Goal: Task Accomplishment & Management: Complete application form

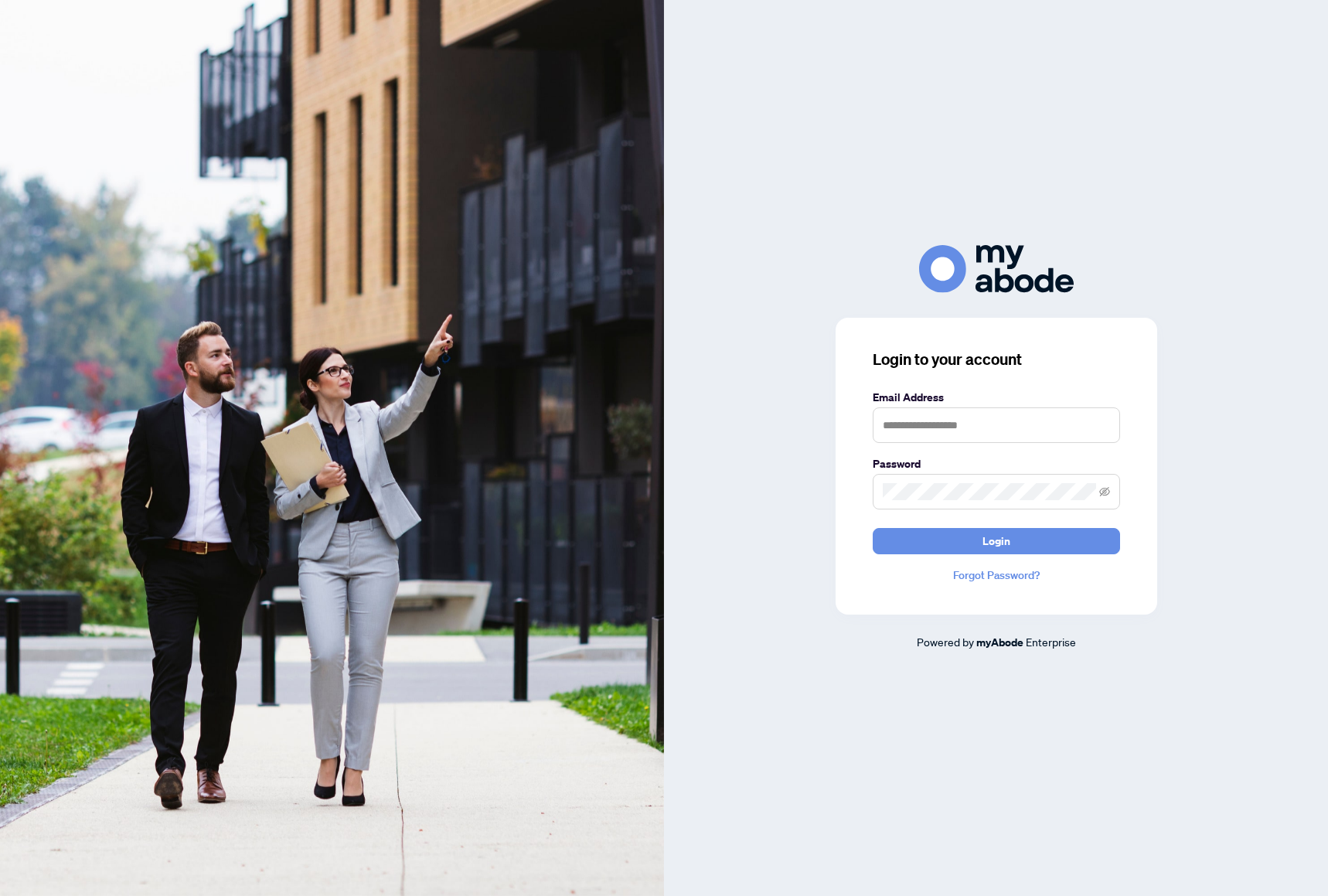
click at [918, 397] on label "Email Address" at bounding box center [996, 397] width 248 height 17
click at [923, 416] on input "text" at bounding box center [996, 425] width 248 height 35
type input "**********"
click at [959, 478] on span at bounding box center [996, 491] width 248 height 35
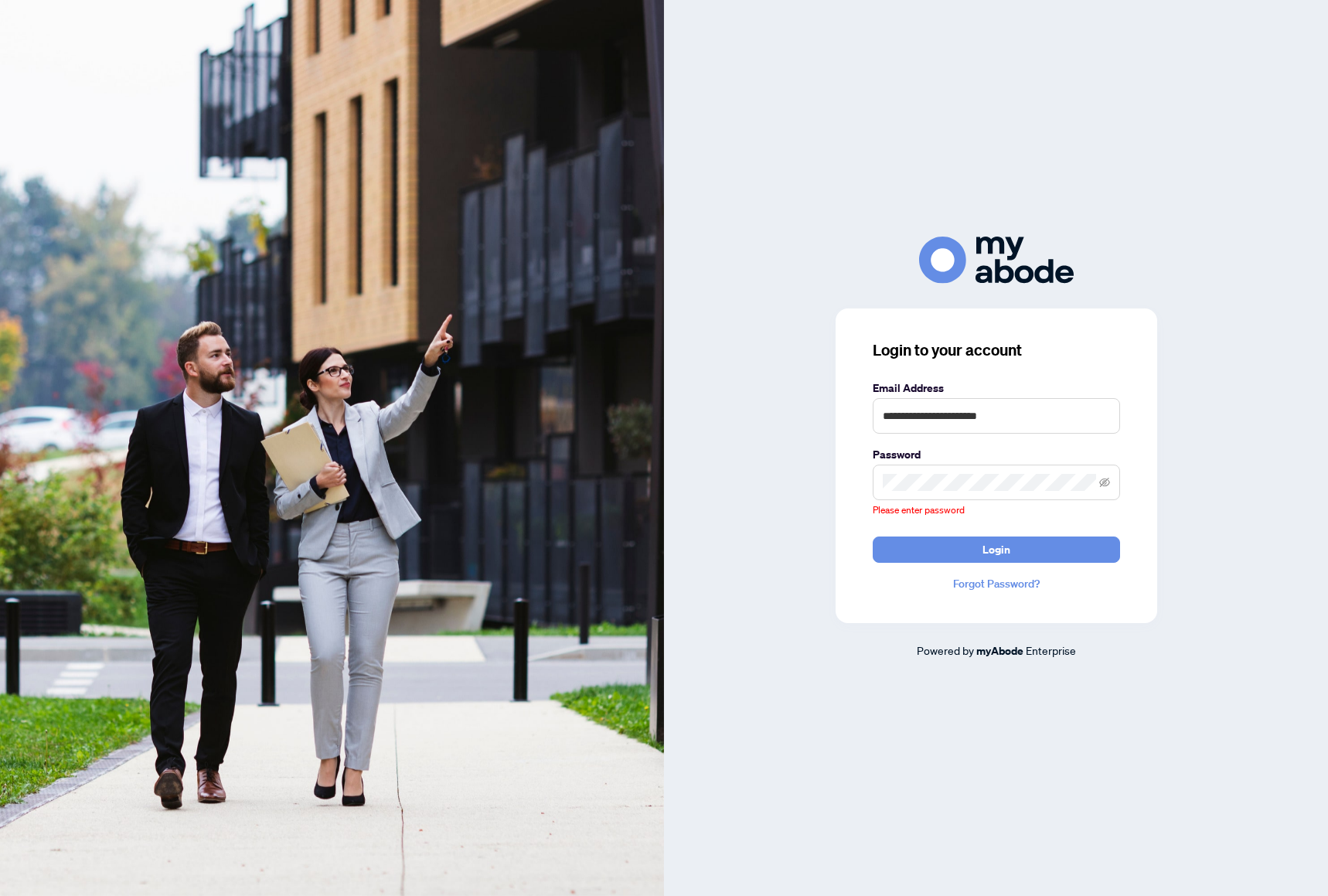
click at [910, 505] on span "Please enter password" at bounding box center [918, 510] width 92 height 12
click at [913, 492] on span at bounding box center [996, 482] width 248 height 35
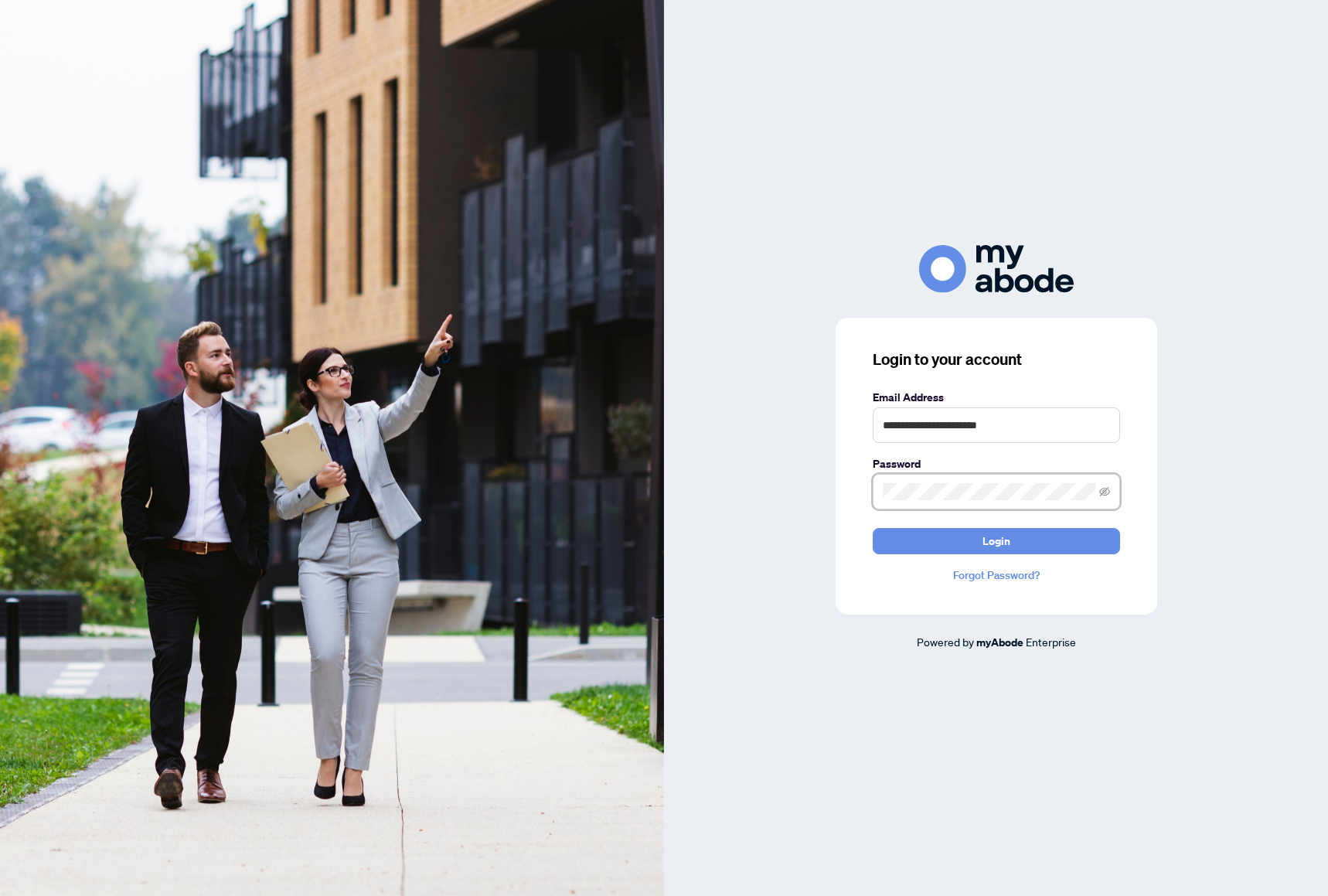
click at [873, 527] on button "Login" at bounding box center [996, 540] width 248 height 26
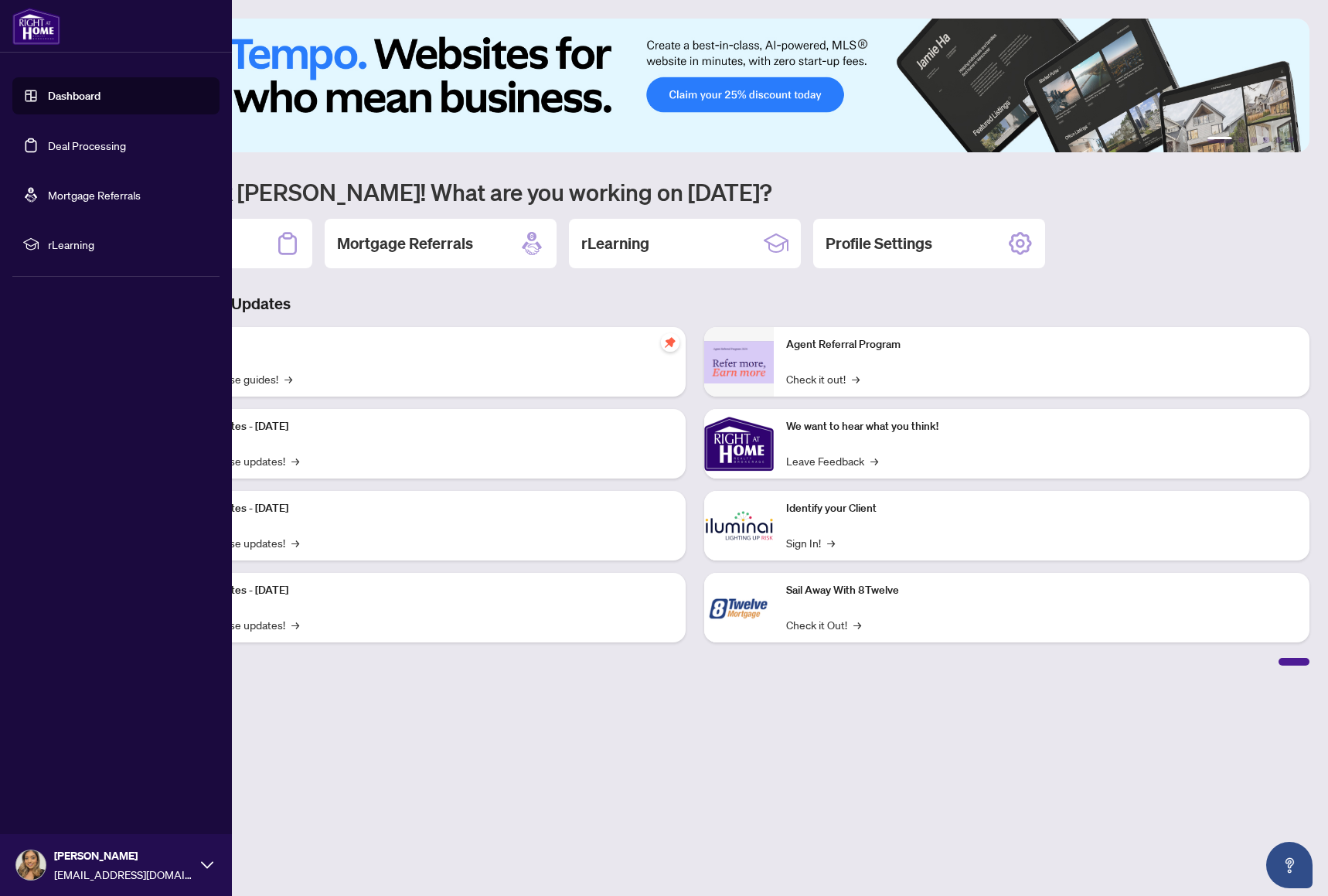
click at [49, 140] on link "Deal Processing" at bounding box center [87, 145] width 78 height 14
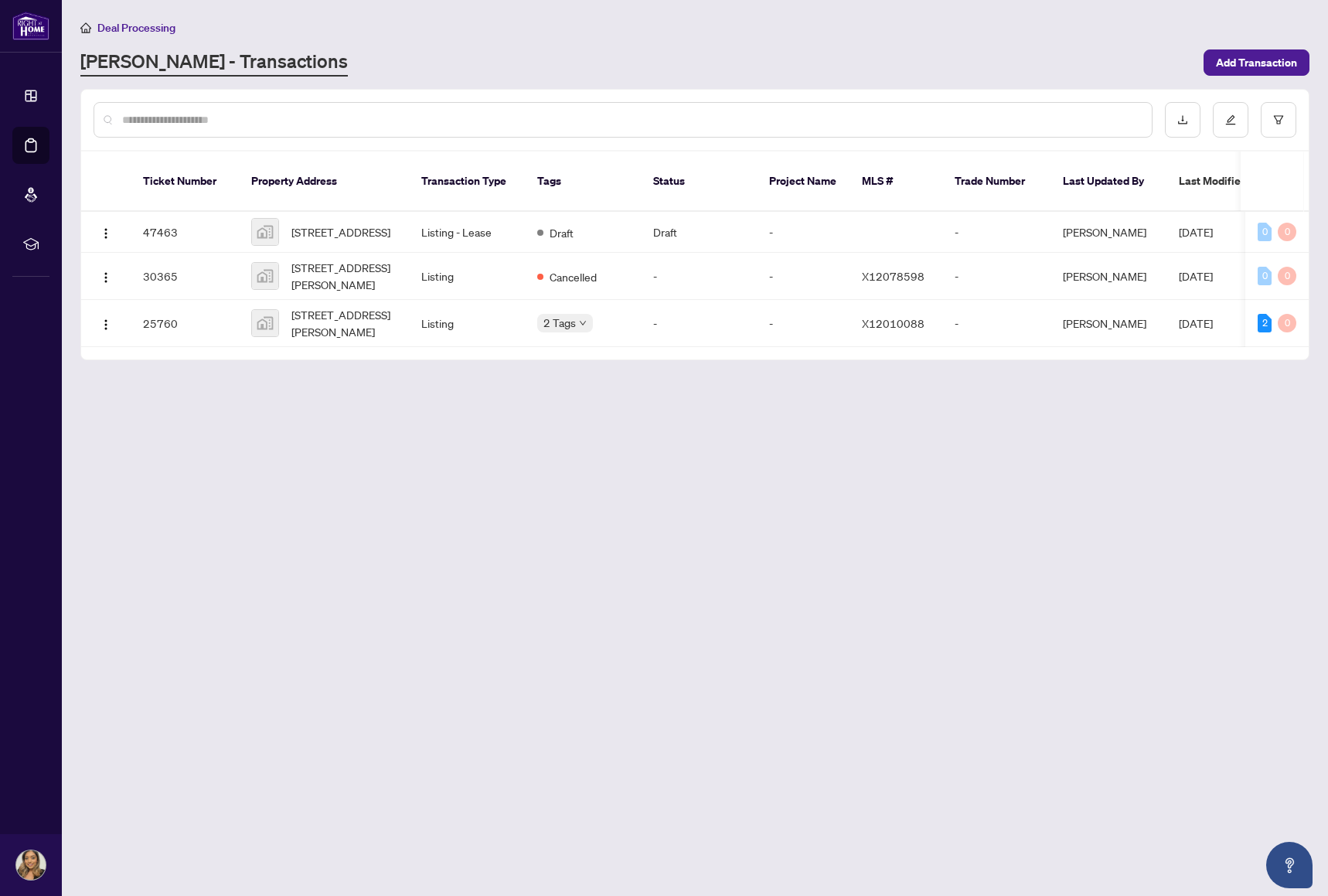
click at [470, 497] on main "Deal Processing [PERSON_NAME] - Transactions Add Transaction Ticket Number Prop…" at bounding box center [694, 448] width 1266 height 896
click at [315, 223] on span "[STREET_ADDRESS]" at bounding box center [340, 231] width 98 height 17
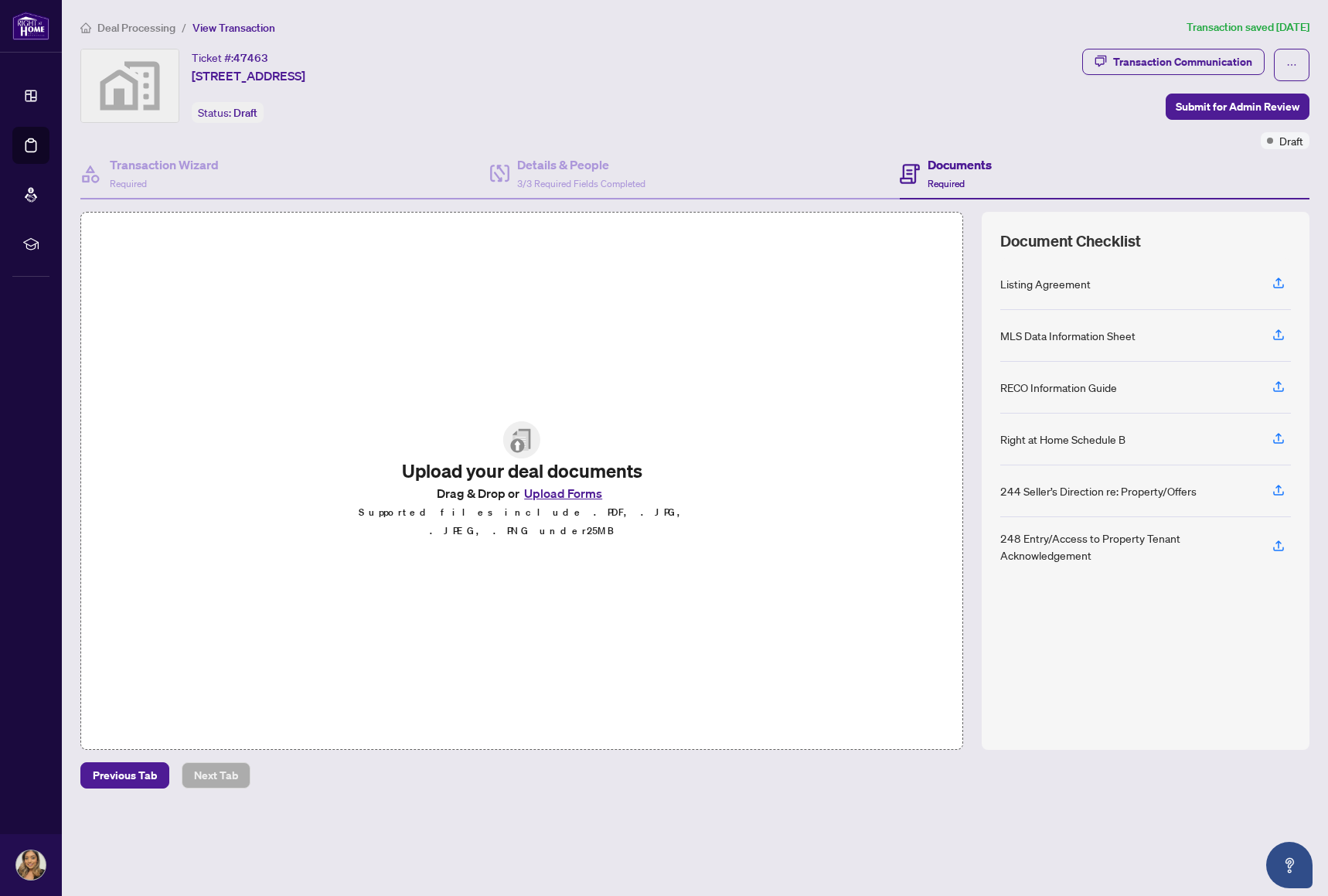
click at [549, 502] on button "Upload Forms" at bounding box center [564, 492] width 88 height 20
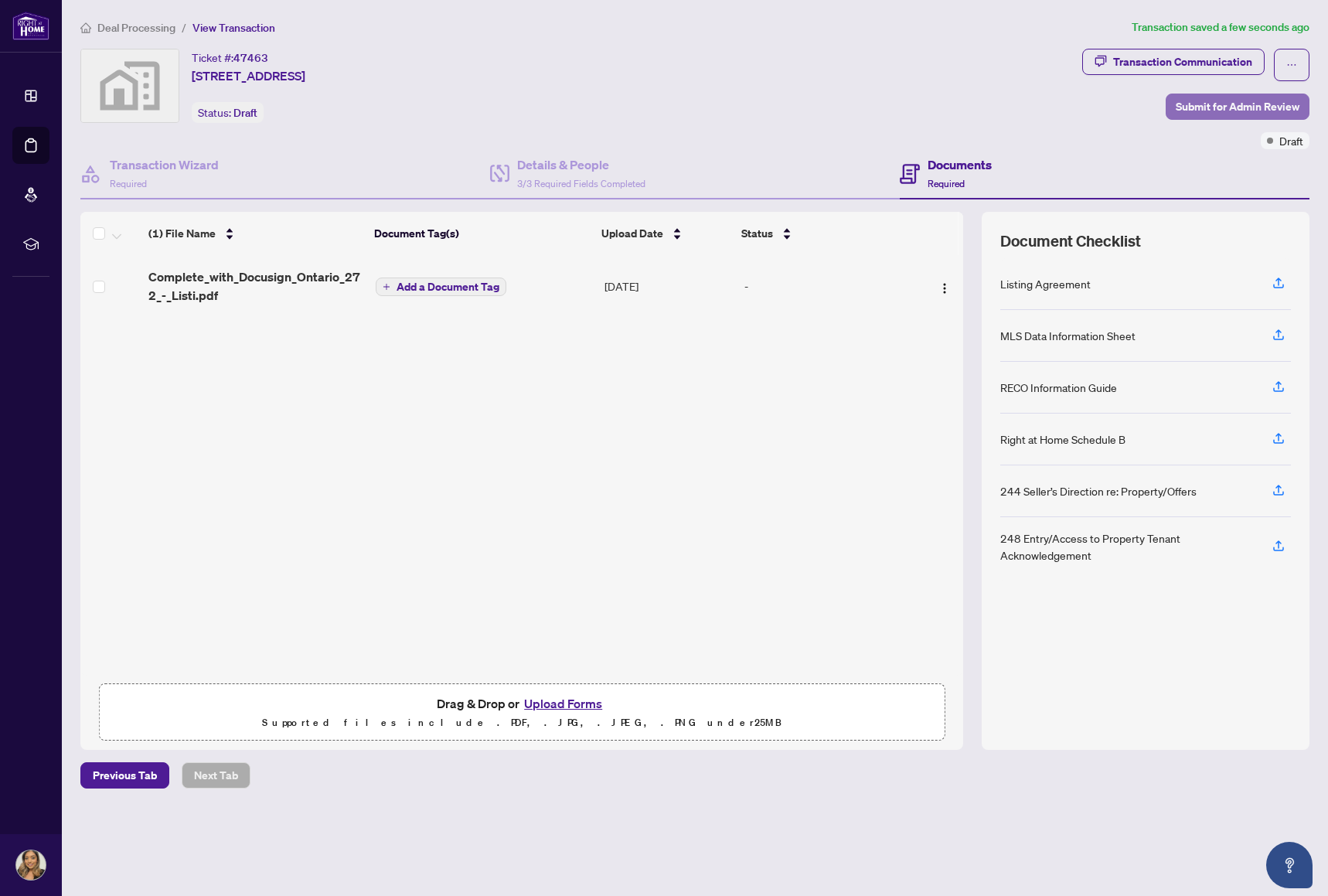
click at [1254, 100] on span "Submit for Admin Review" at bounding box center [1237, 106] width 124 height 24
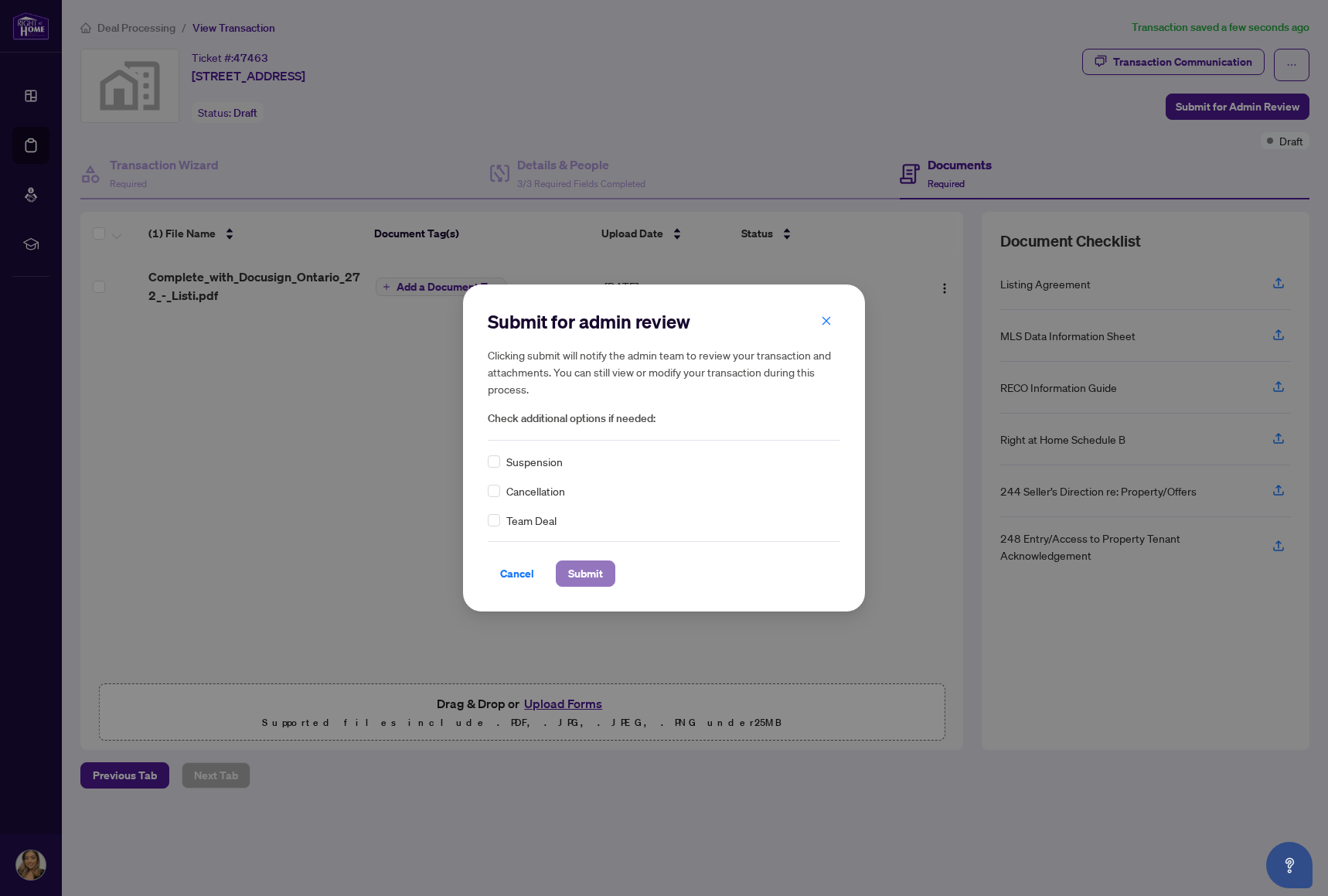
click at [602, 578] on span "Submit" at bounding box center [586, 572] width 35 height 24
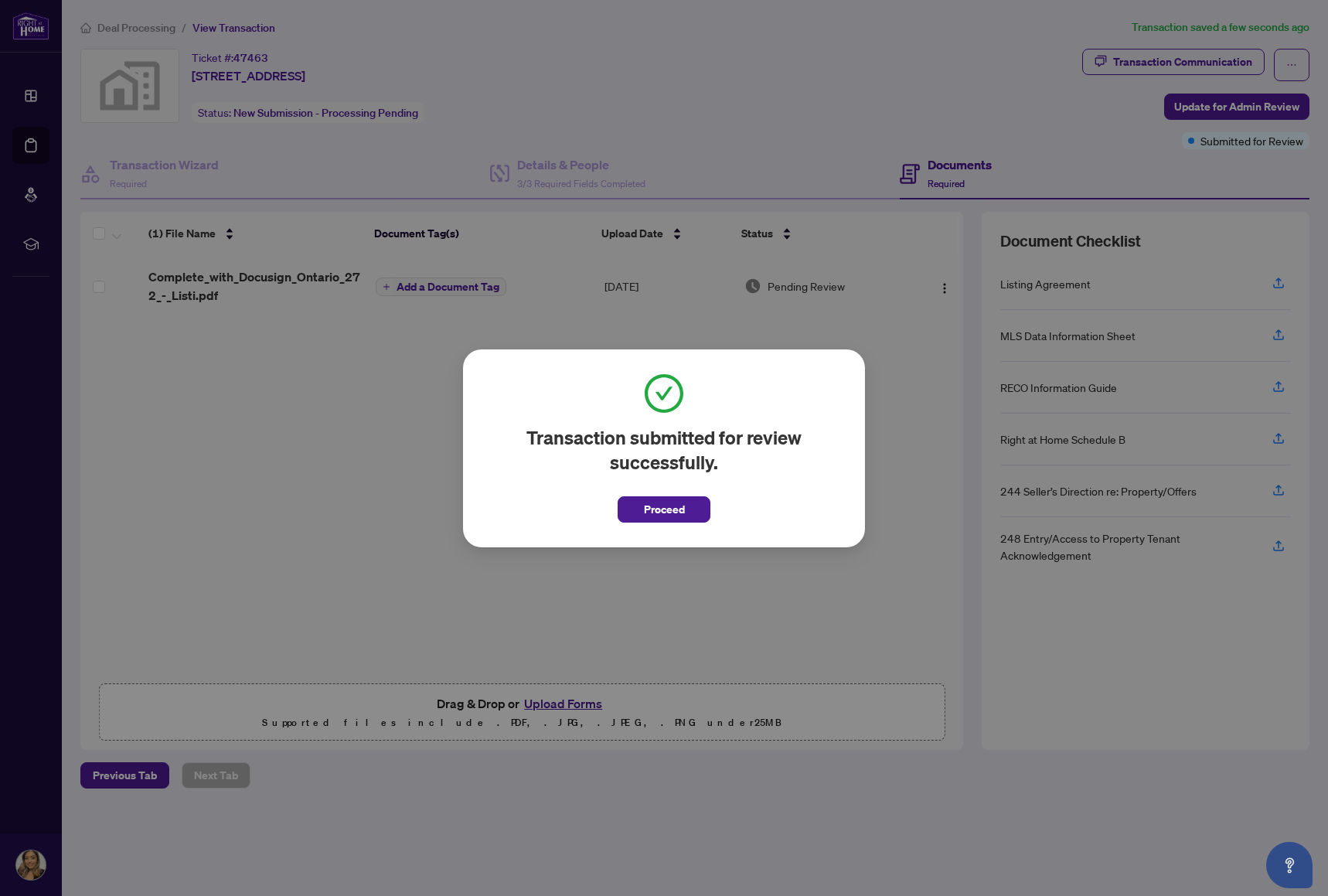
click at [364, 561] on div "Transaction submitted for review successfully. Proceed Cancel OK" at bounding box center [664, 448] width 1328 height 896
click at [654, 517] on span "Proceed" at bounding box center [664, 509] width 41 height 24
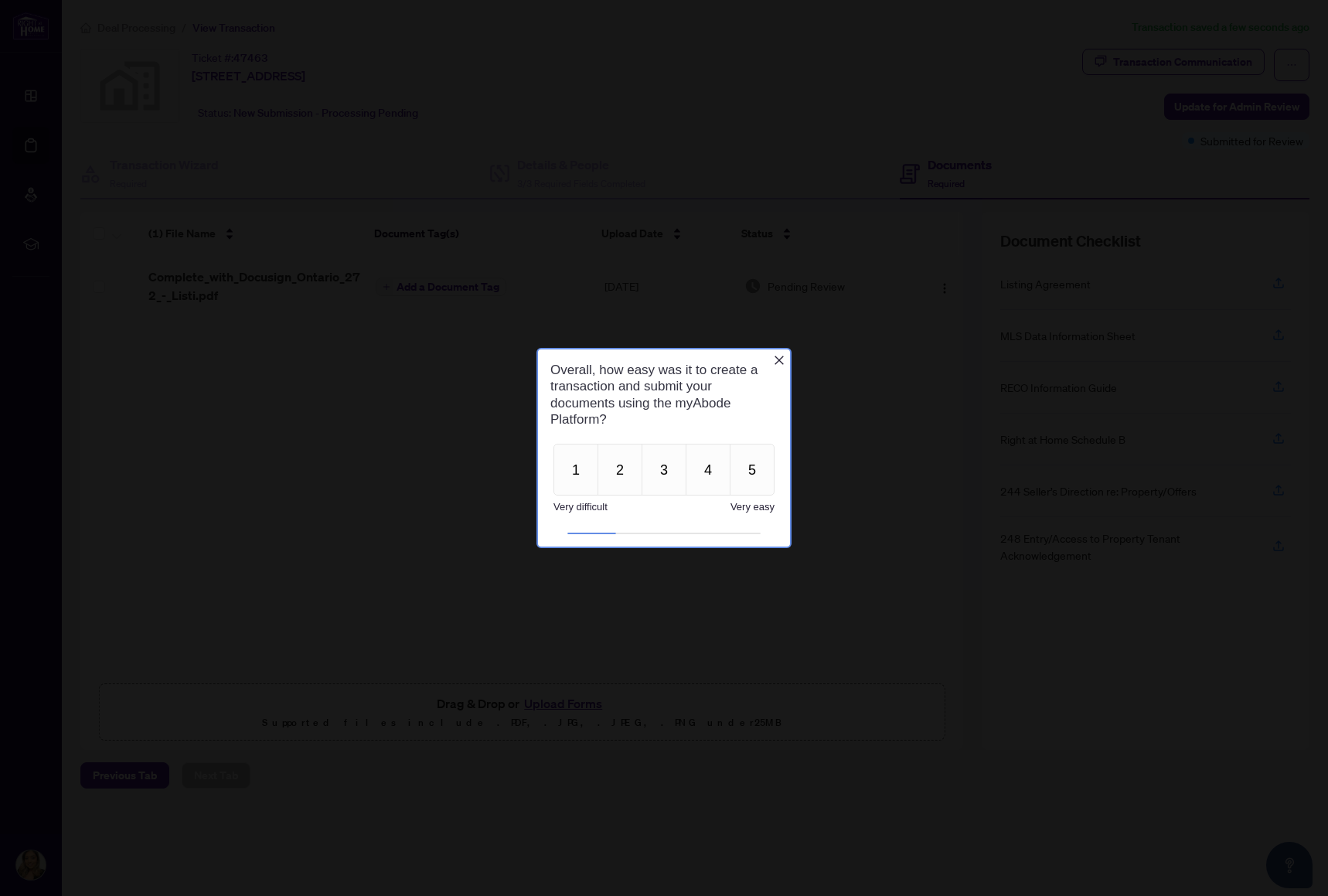
click at [773, 361] on icon "Close button" at bounding box center [779, 360] width 13 height 13
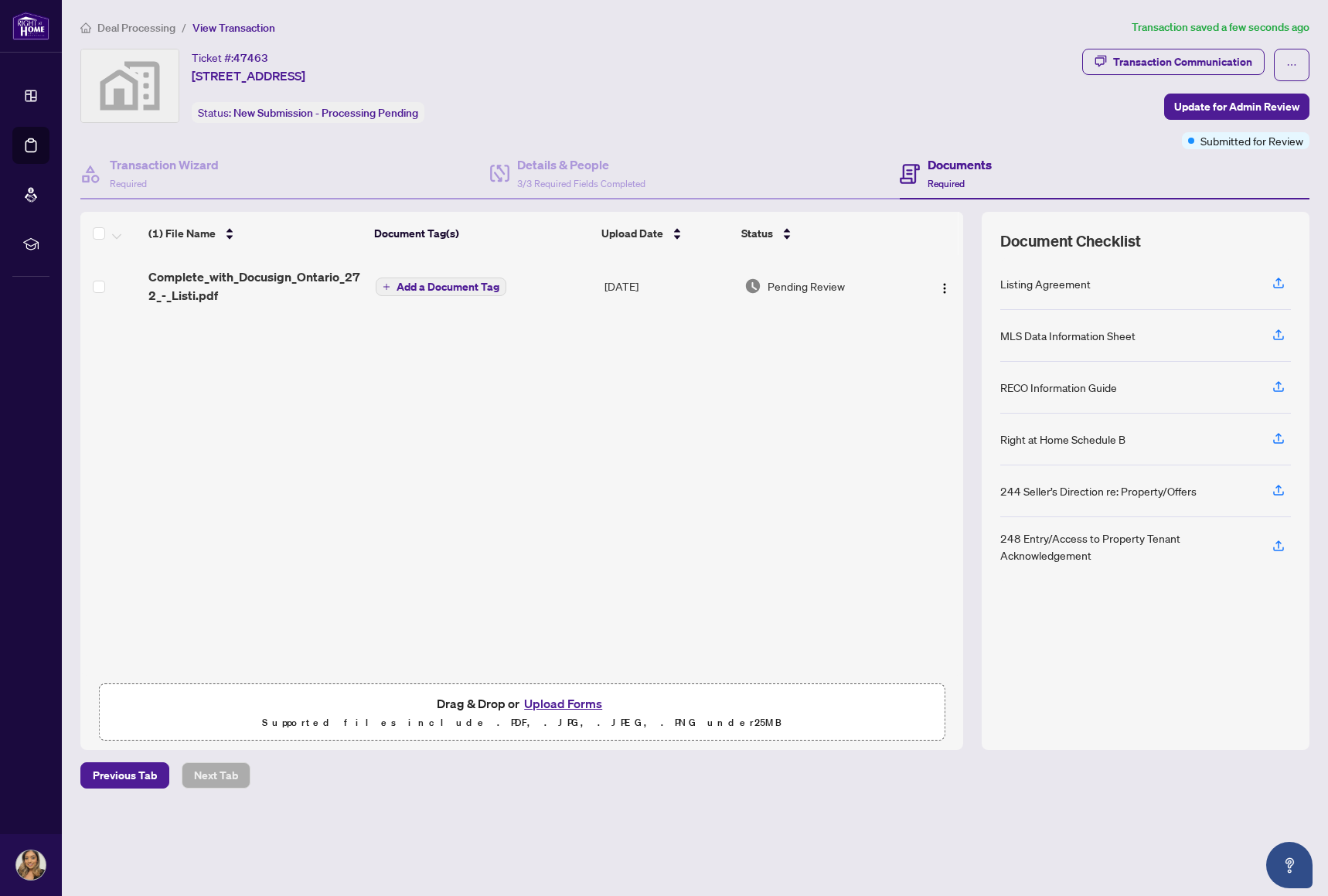
click at [782, 362] on icon "Close button" at bounding box center [779, 360] width 13 height 13
click at [932, 283] on button "button" at bounding box center [944, 286] width 24 height 24
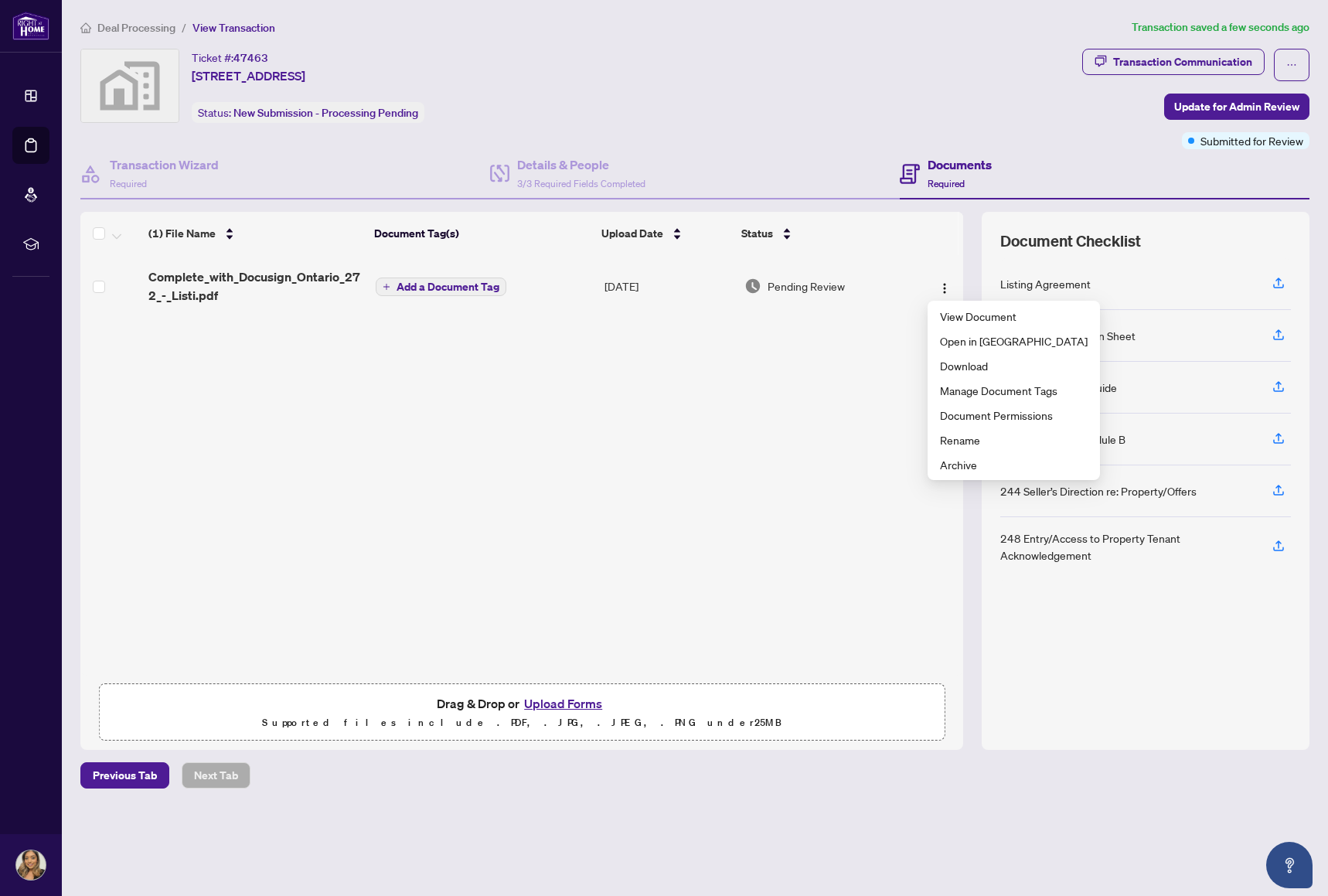
drag, startPoint x: 427, startPoint y: 528, endPoint x: 415, endPoint y: 530, distance: 12.2
click at [423, 530] on div "Complete_with_Docusign_Ontario_272_-_Listi.pdf Add a Document Tag [DATE] Pendin…" at bounding box center [521, 465] width 882 height 419
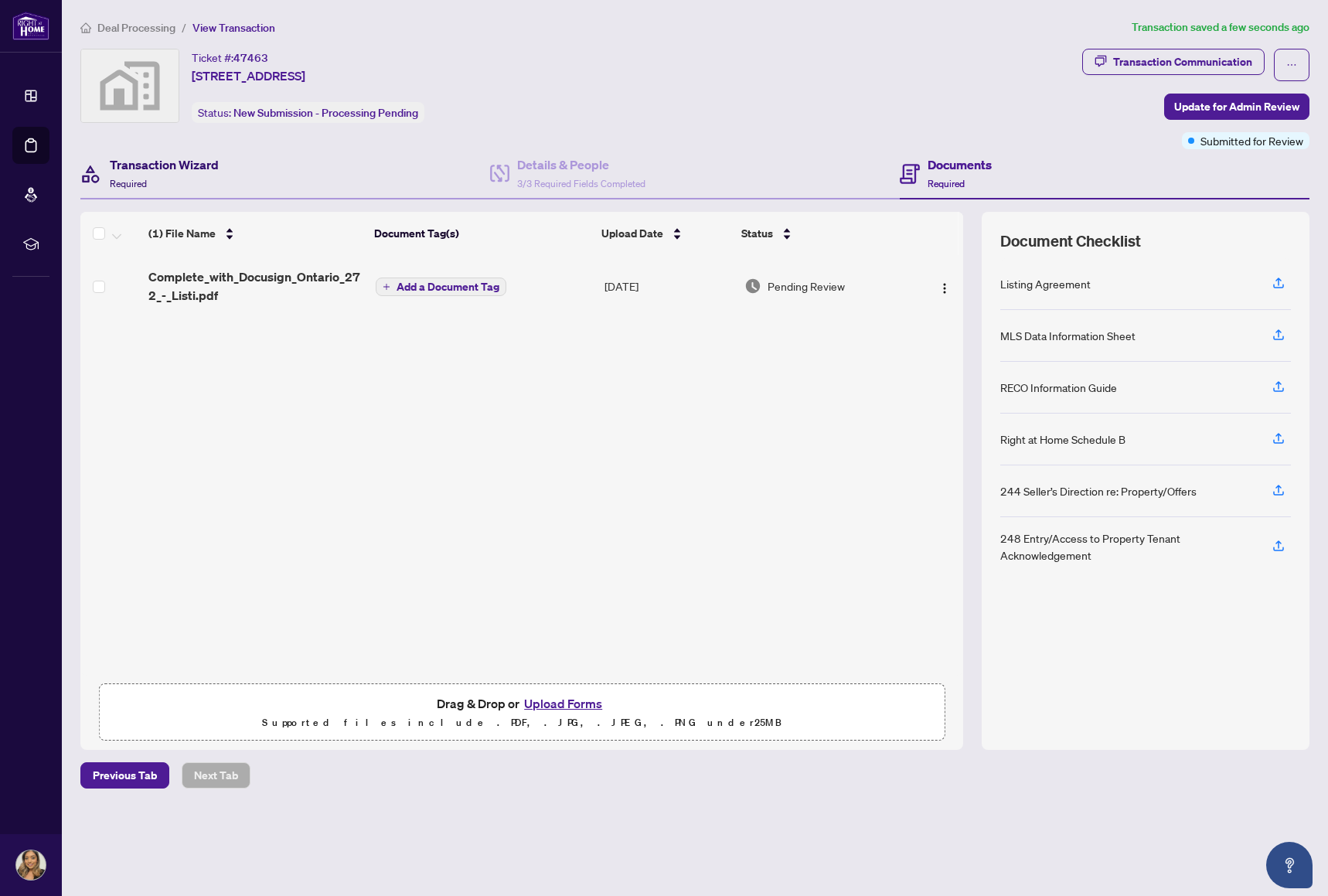
click at [188, 163] on h4 "Transaction Wizard" at bounding box center [165, 164] width 109 height 19
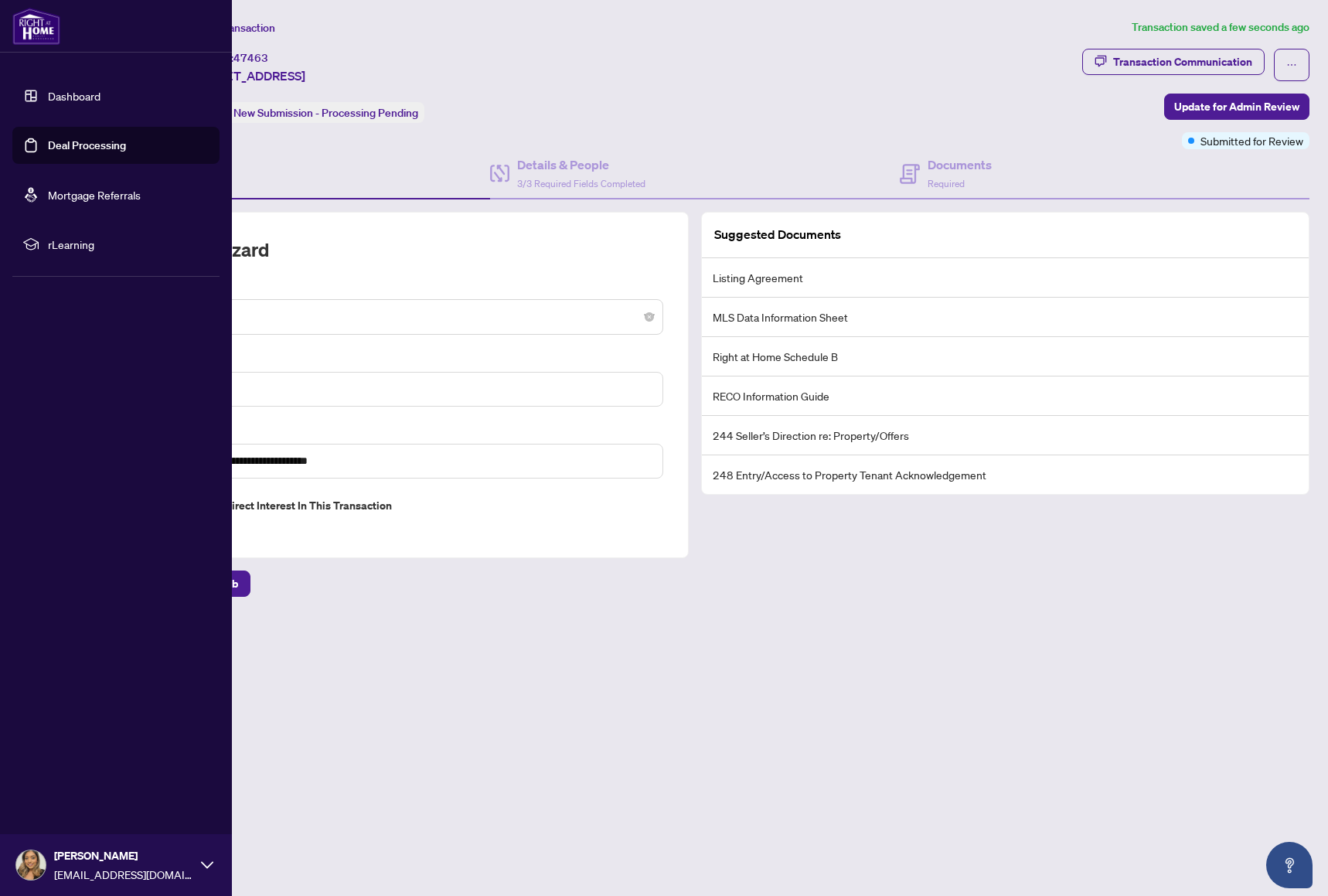
click at [100, 102] on link "Dashboard" at bounding box center [74, 96] width 53 height 14
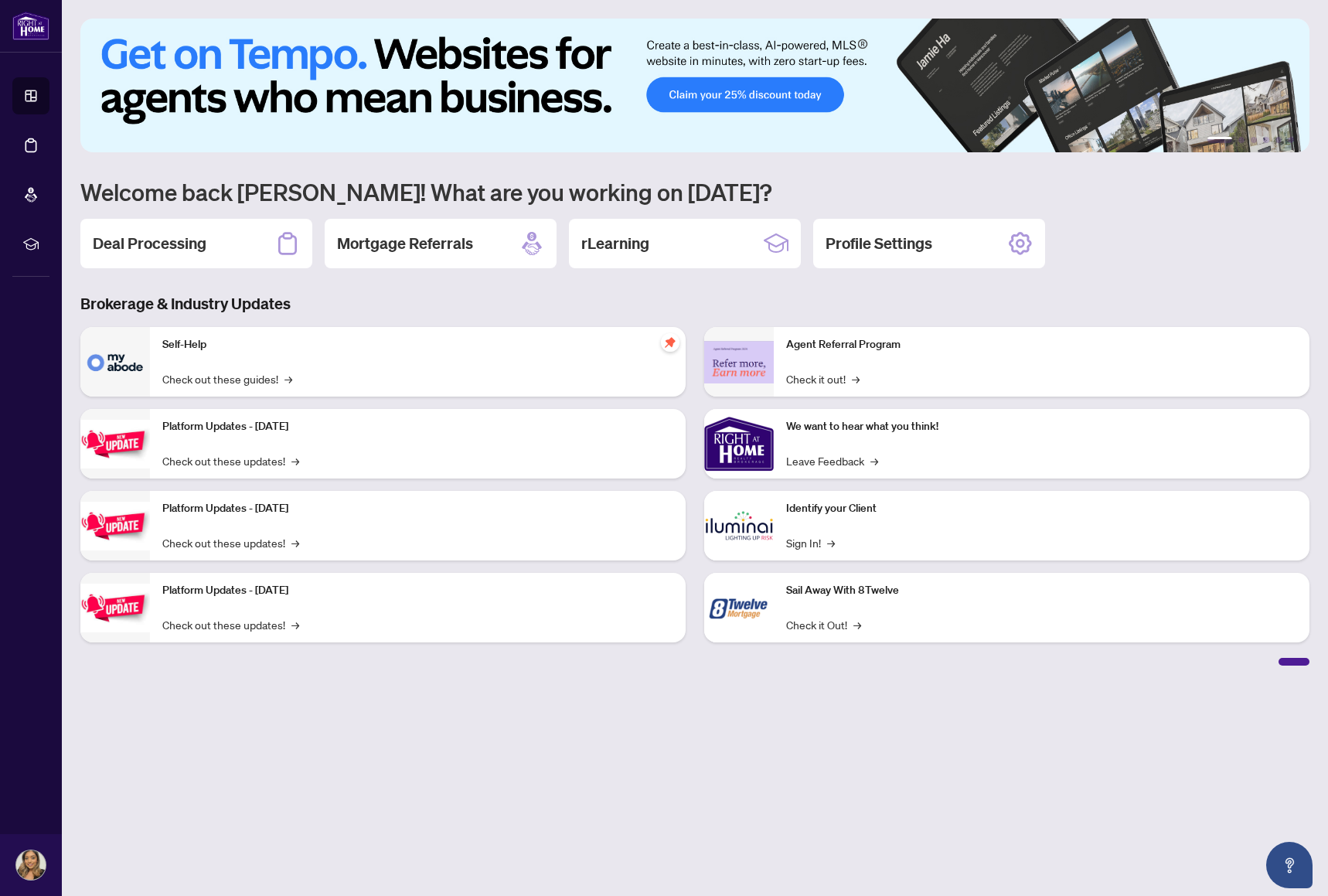
click at [363, 762] on main "1 2 3 4 5 6 Welcome back [PERSON_NAME]! What are you working on [DATE]? Deal Pr…" at bounding box center [694, 448] width 1266 height 896
click at [412, 241] on h2 "Mortgage Referrals" at bounding box center [405, 244] width 136 height 21
click at [855, 376] on span "→" at bounding box center [858, 378] width 8 height 17
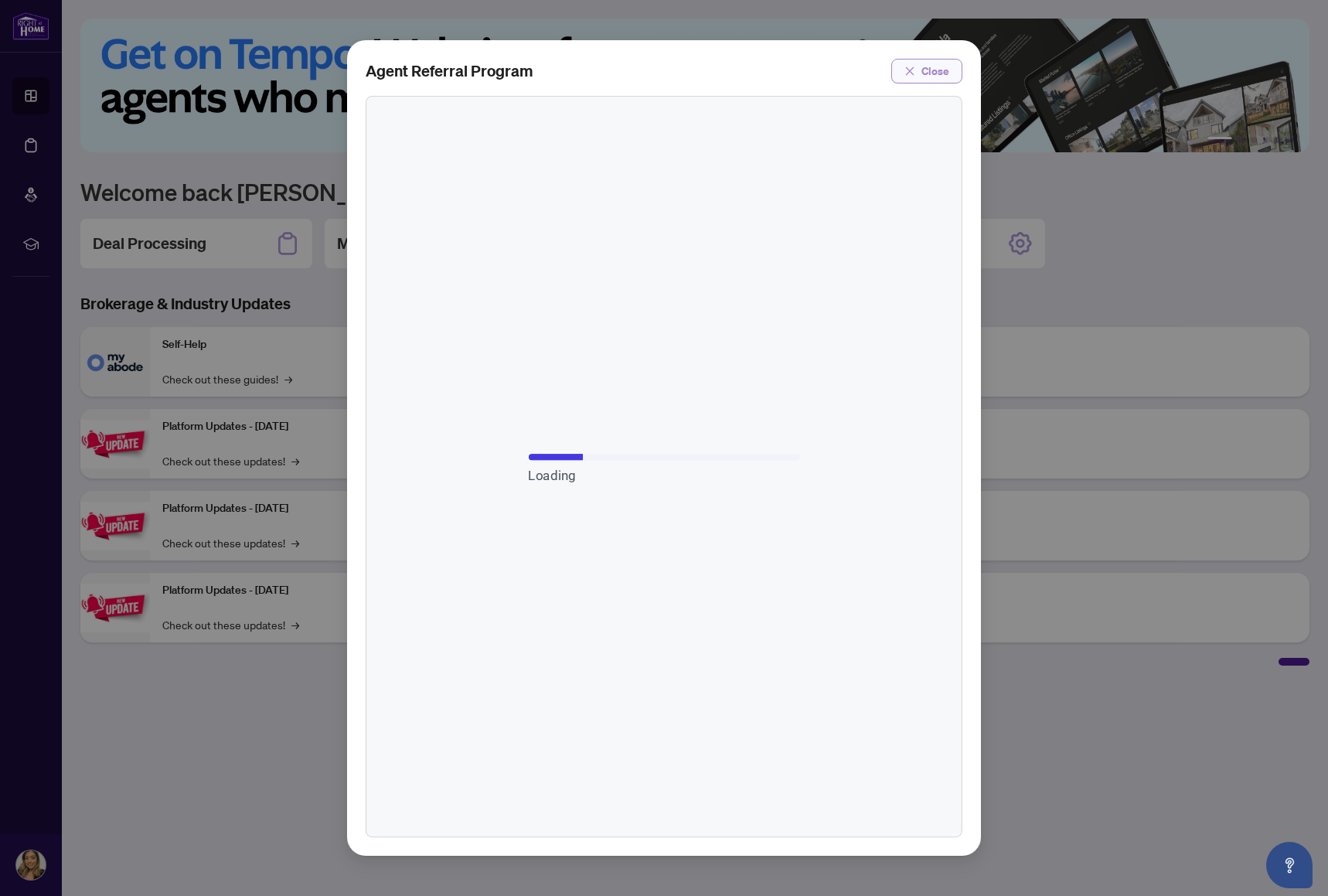
click at [914, 63] on span "button" at bounding box center [909, 70] width 11 height 24
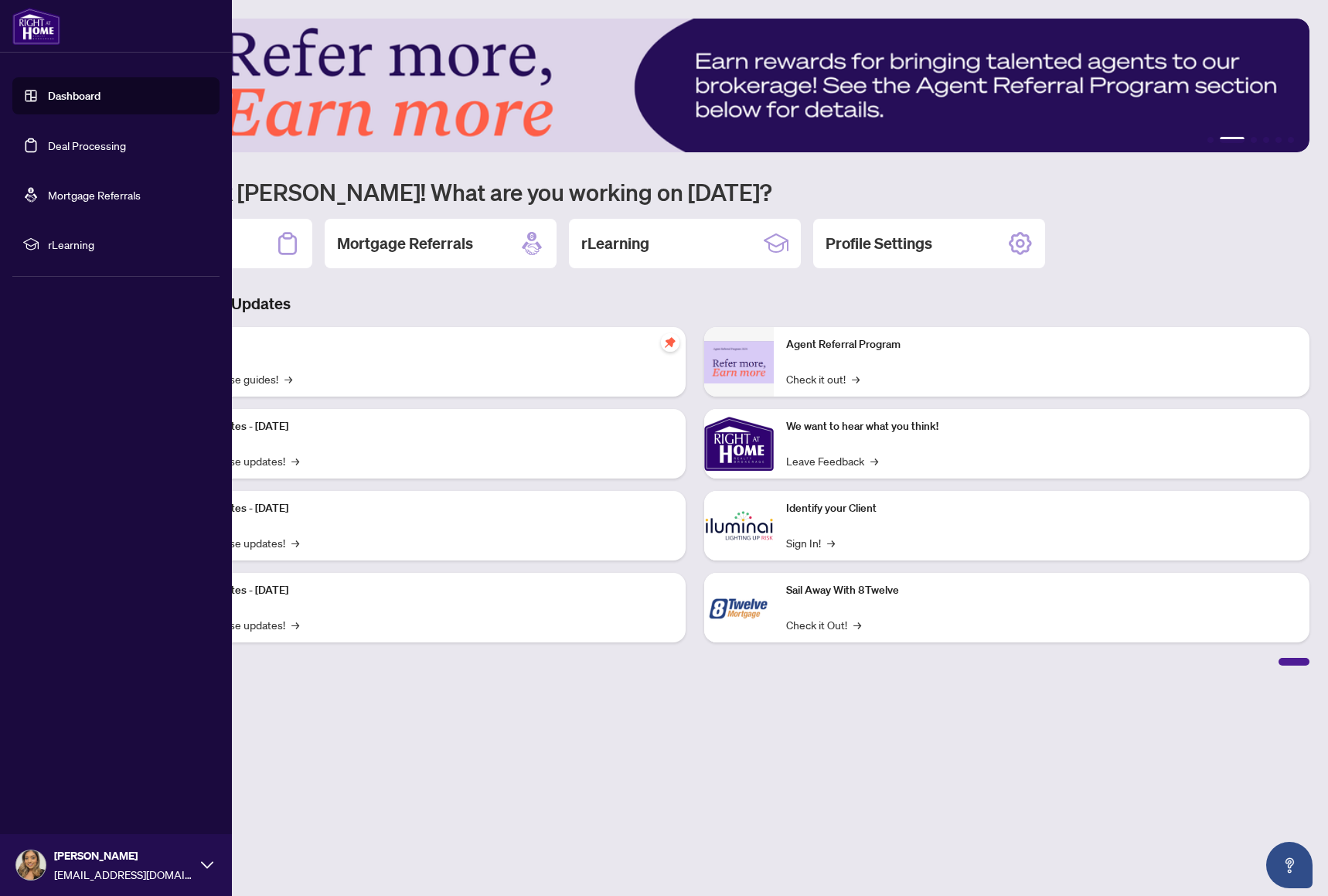
click at [82, 237] on span "rLearning" at bounding box center [128, 244] width 161 height 17
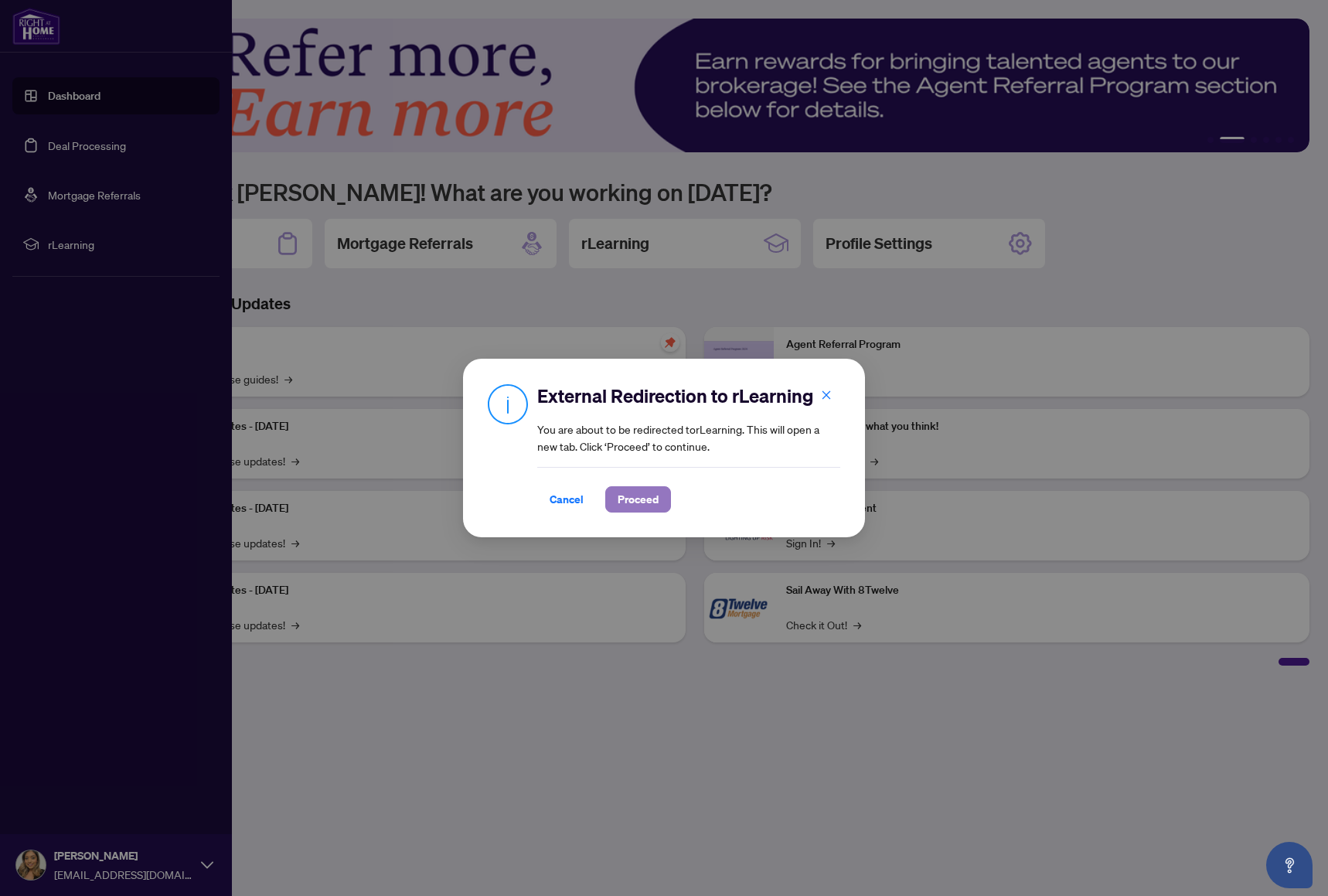
click at [629, 505] on span "Proceed" at bounding box center [638, 498] width 41 height 24
